Goal: Information Seeking & Learning: Check status

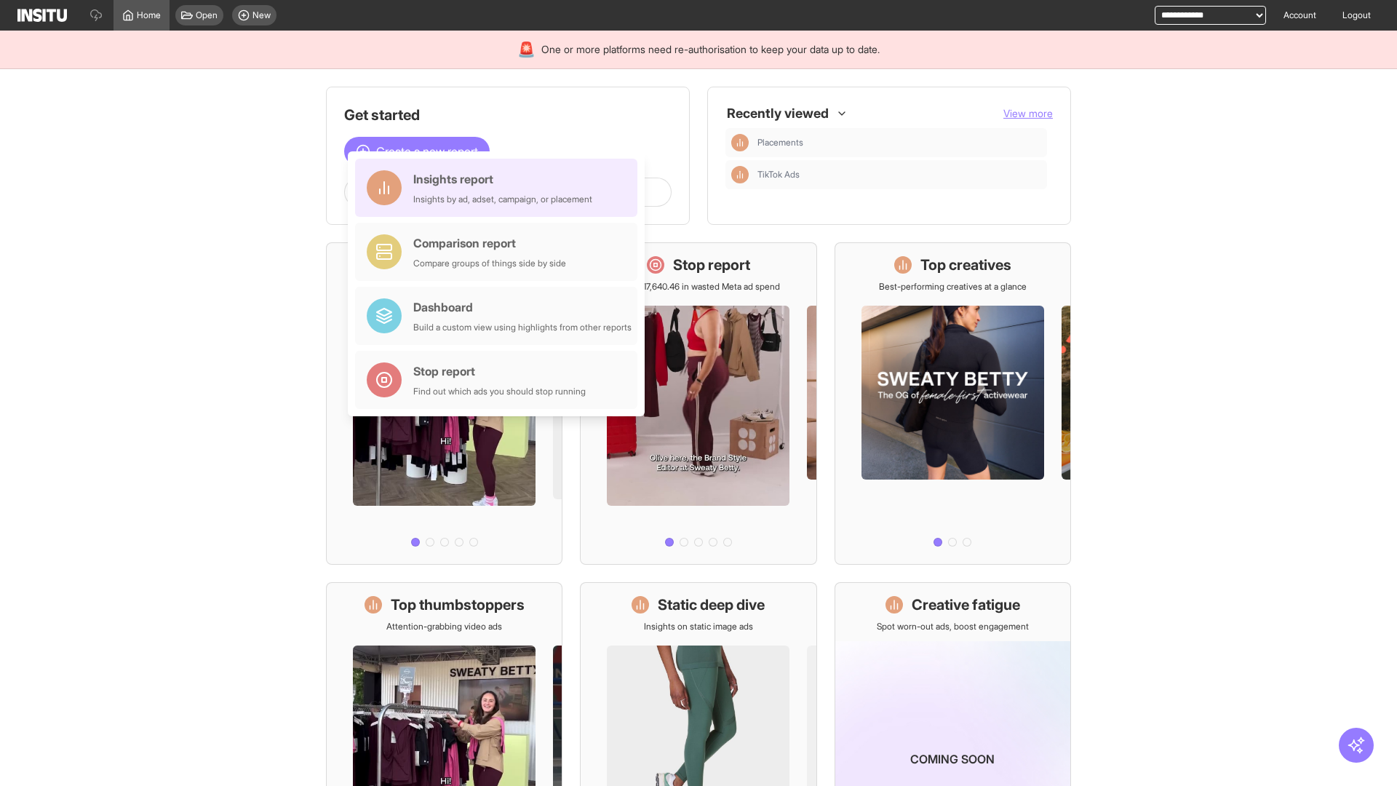
click at [500, 188] on div "Insights report Insights by ad, adset, campaign, or placement" at bounding box center [502, 187] width 179 height 35
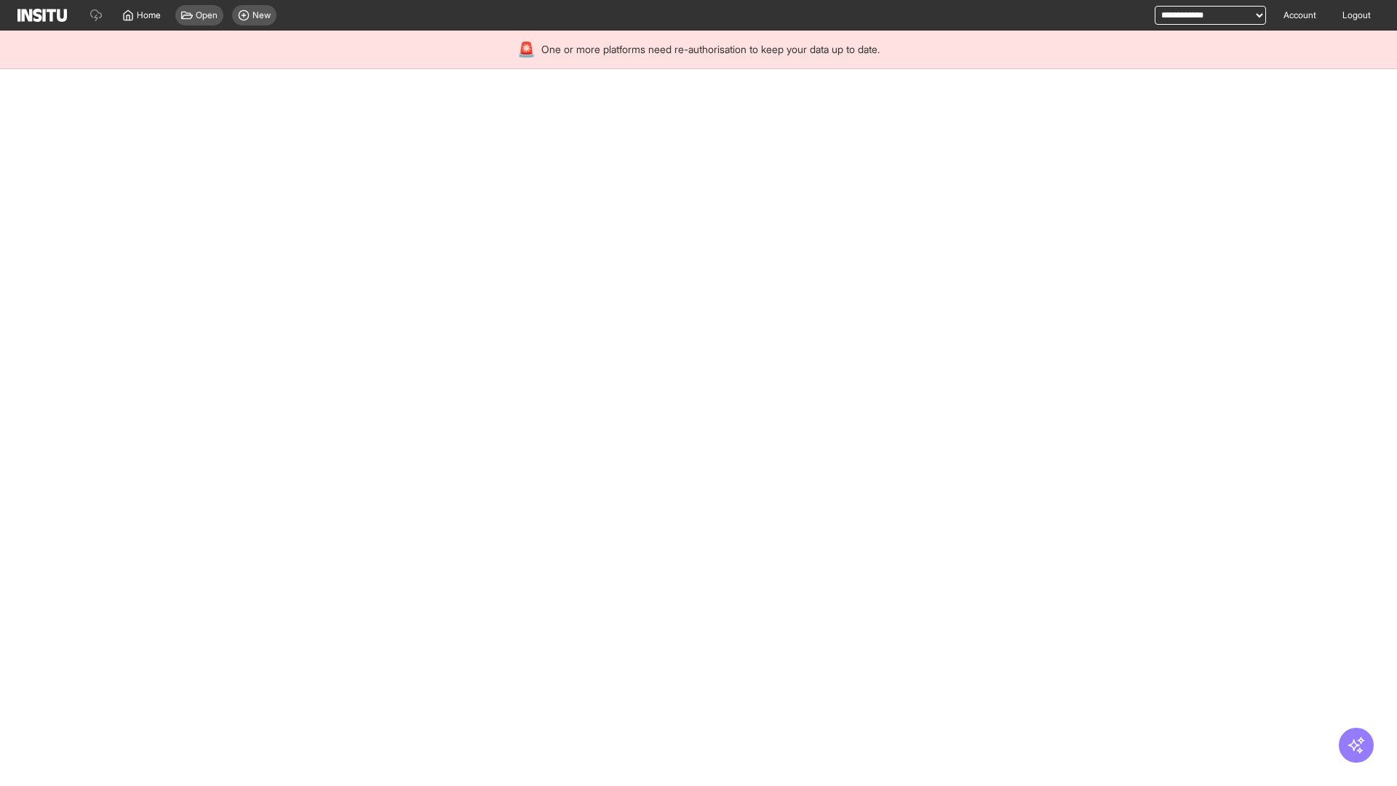
select select "**"
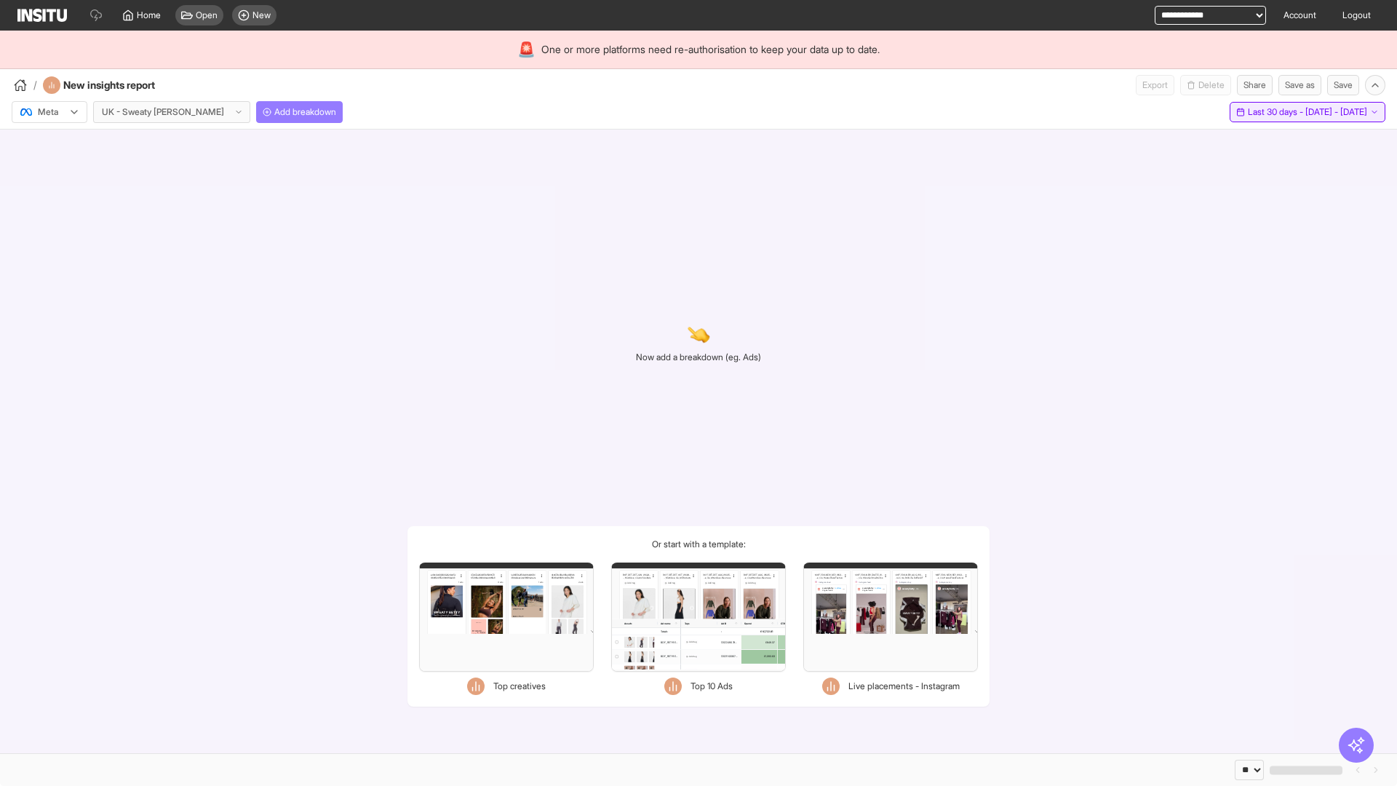
click at [1276, 112] on span "Last 30 days - [DATE] - [DATE]" at bounding box center [1306, 112] width 119 height 12
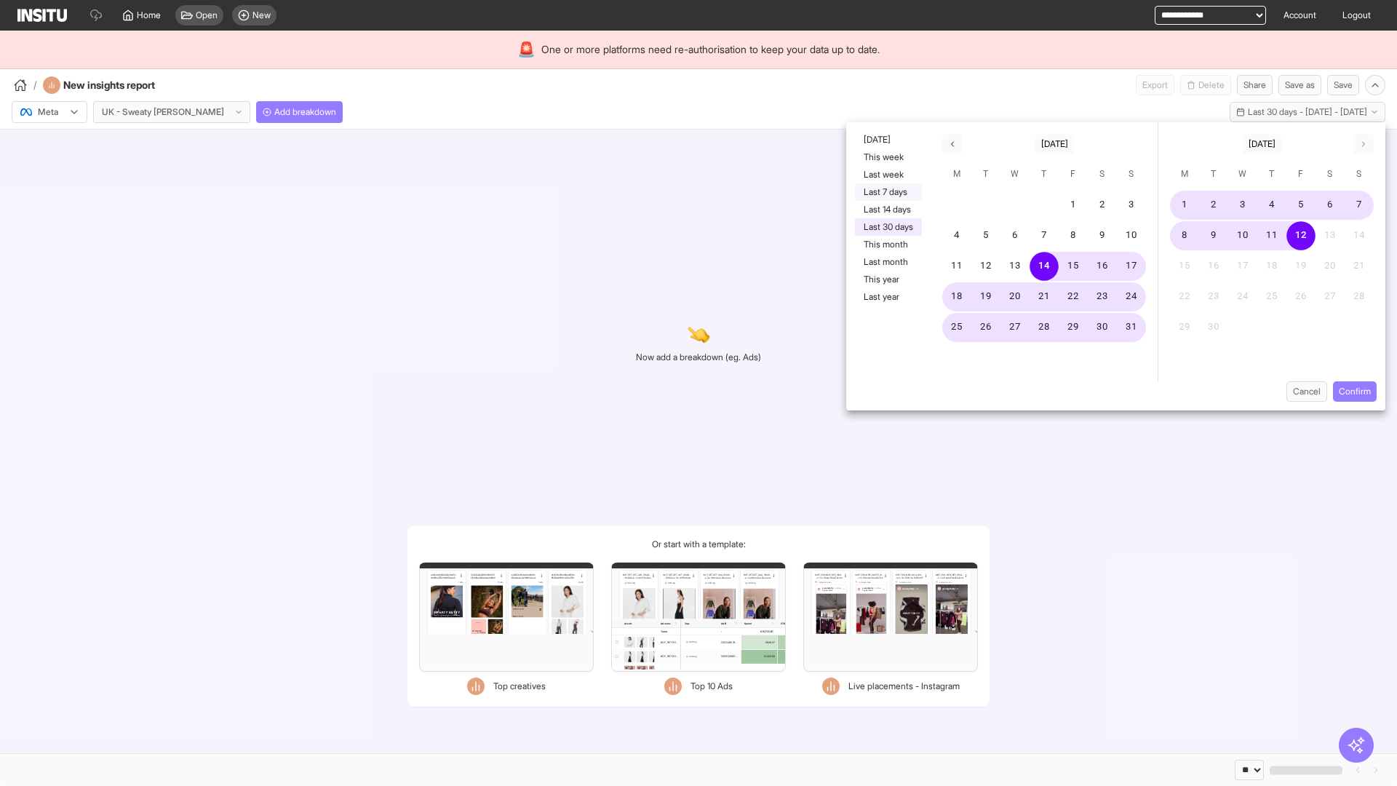
click at [887, 192] on button "Last 7 days" at bounding box center [888, 191] width 67 height 17
